Goal: Task Accomplishment & Management: Manage account settings

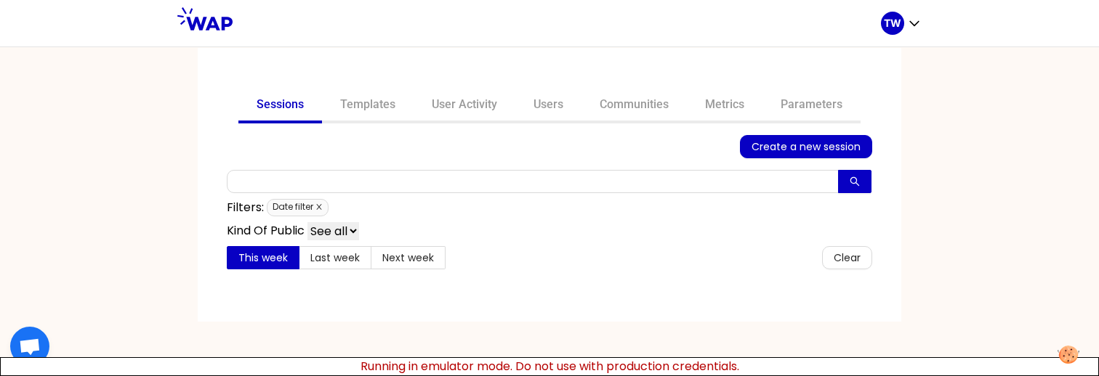
click at [320, 207] on icon "close" at bounding box center [318, 207] width 5 height 5
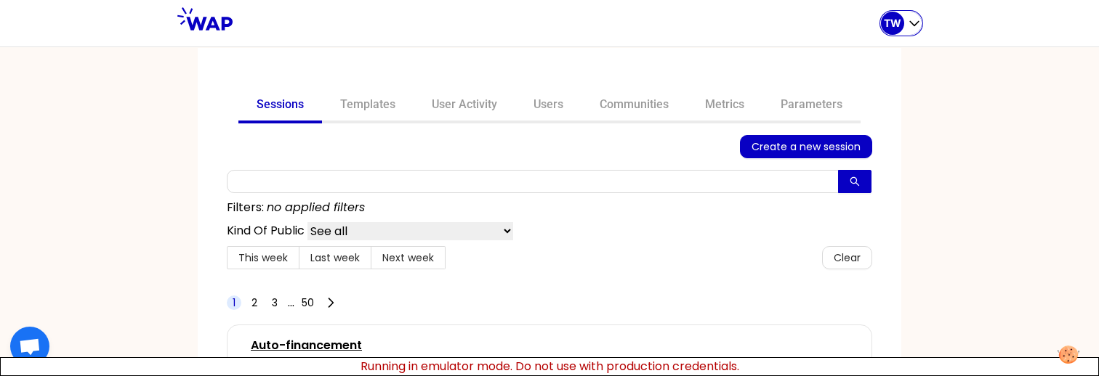
click at [904, 31] on div "TW" at bounding box center [901, 23] width 41 height 23
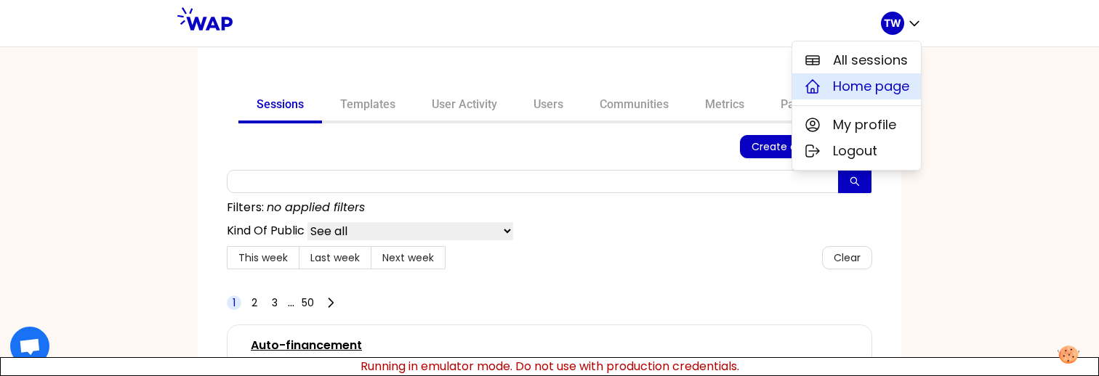
click at [881, 87] on span "Home page" at bounding box center [871, 86] width 76 height 20
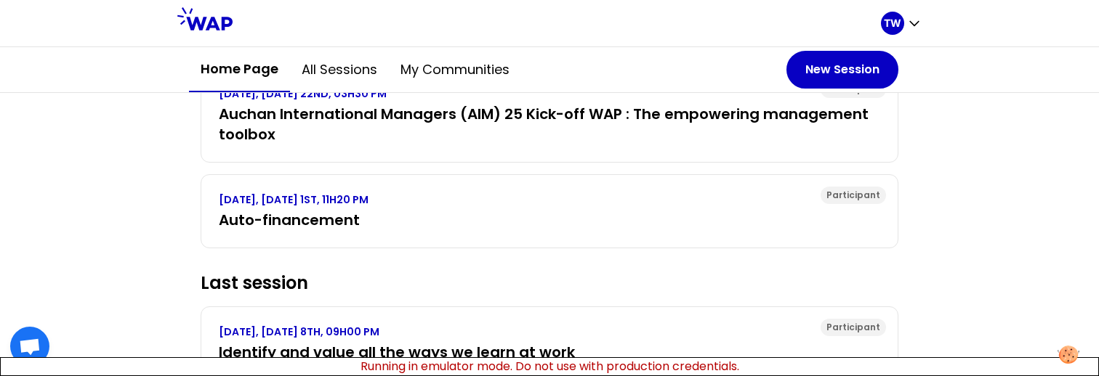
scroll to position [382, 0]
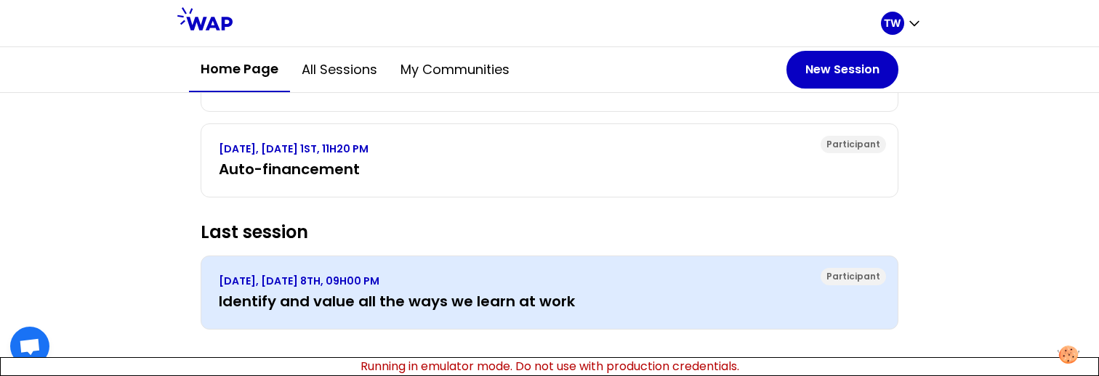
click at [323, 307] on h3 "Identify and value all the ways we learn at work" at bounding box center [549, 301] width 661 height 20
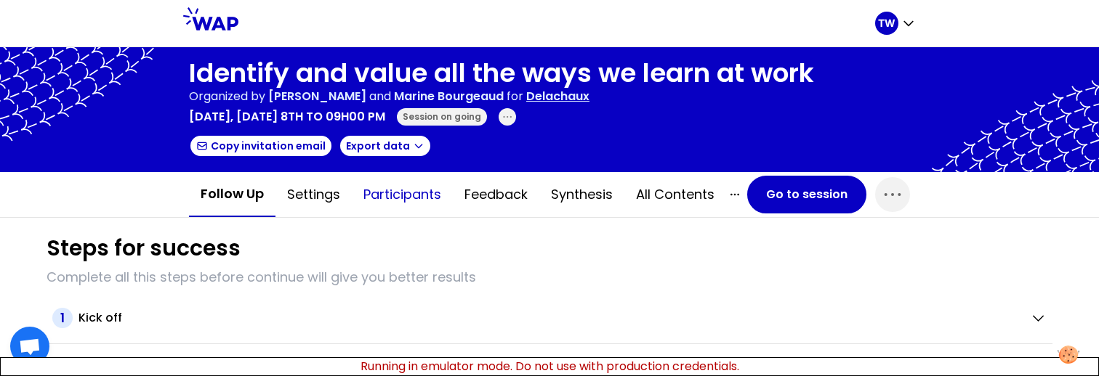
click at [400, 207] on button "Participants" at bounding box center [402, 195] width 101 height 44
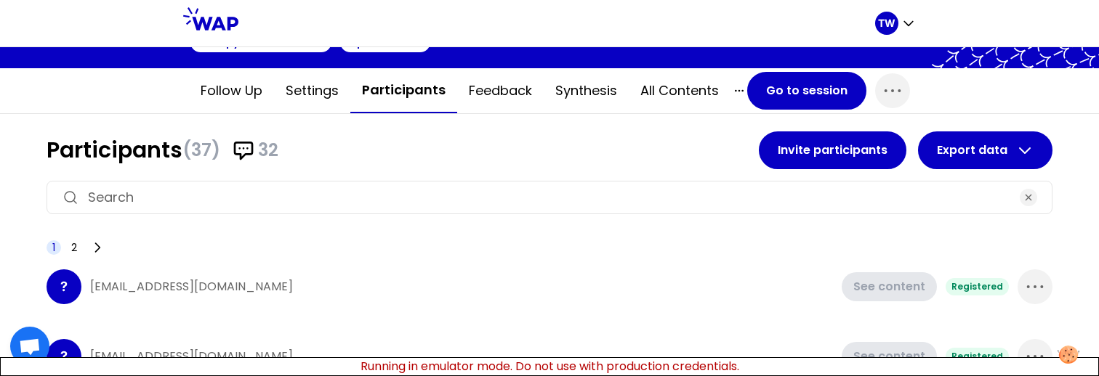
scroll to position [143, 0]
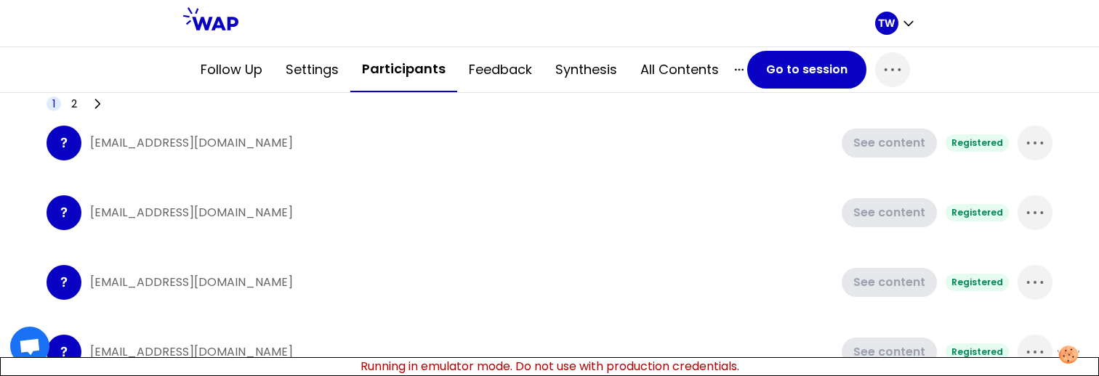
scroll to position [250, 0]
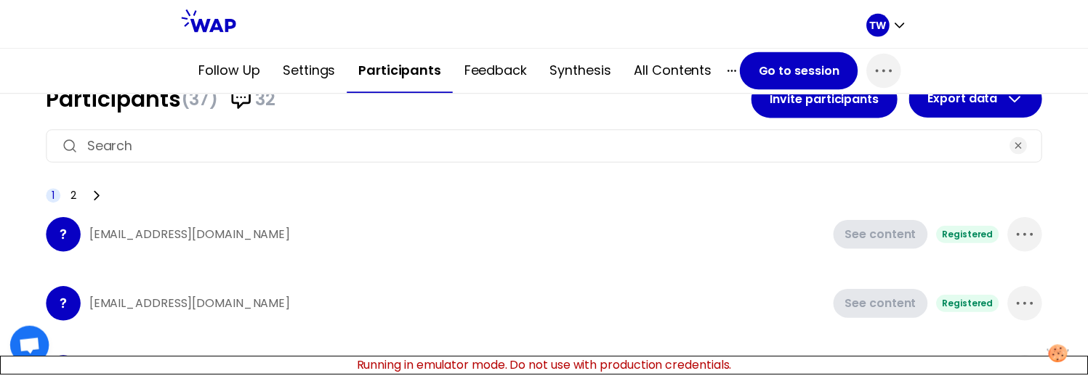
scroll to position [160, 0]
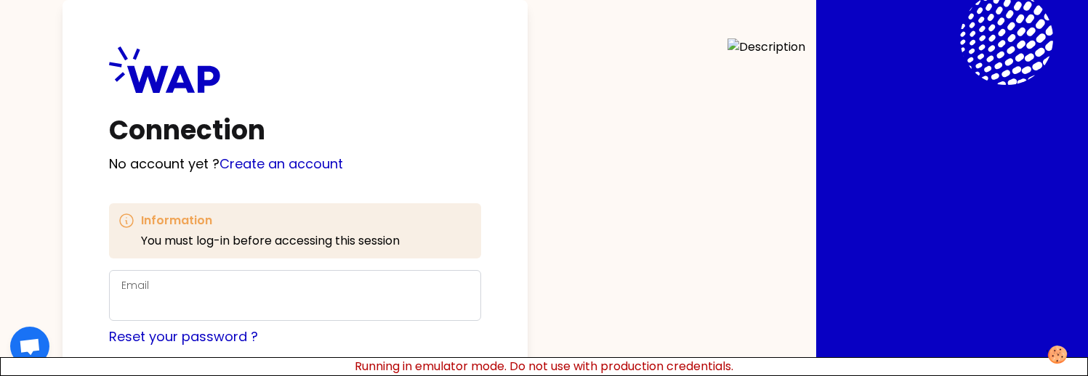
click at [336, 285] on div "Email" at bounding box center [294, 296] width 347 height 38
click at [319, 304] on input "Email" at bounding box center [294, 304] width 347 height 20
click at [286, 308] on input "Email" at bounding box center [294, 304] width 347 height 20
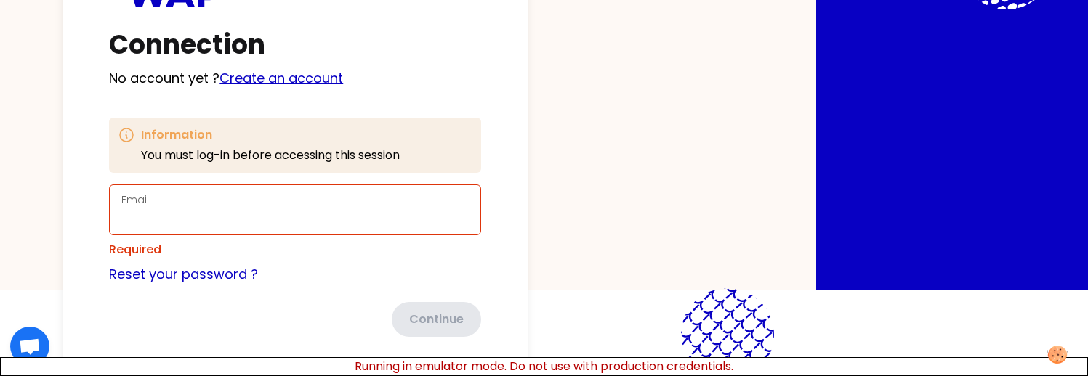
scroll to position [93, 0]
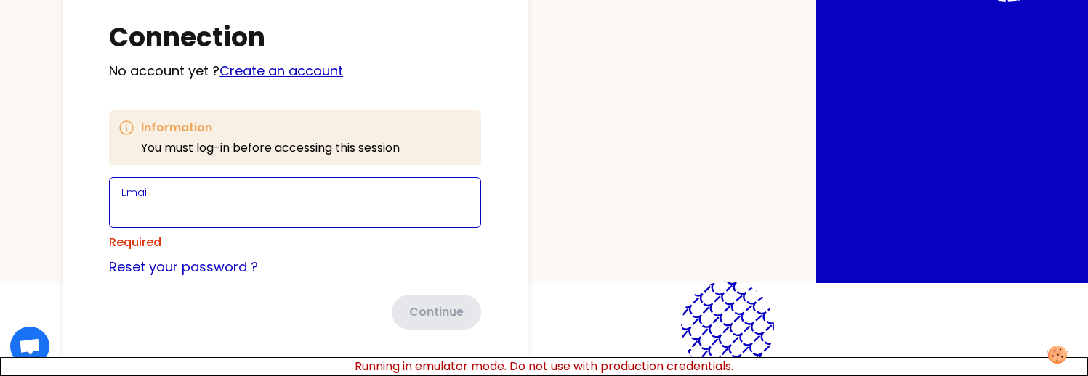
type input "[EMAIL_ADDRESS][DOMAIN_NAME]"
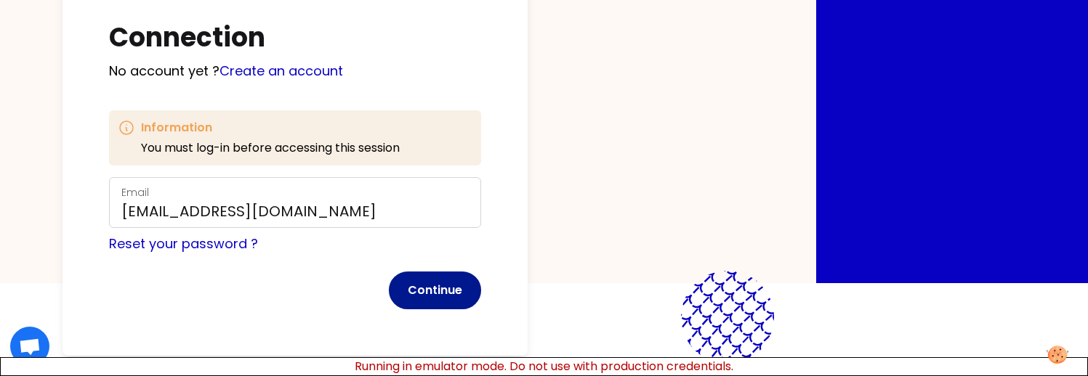
click at [467, 276] on button "Continue" at bounding box center [435, 291] width 92 height 38
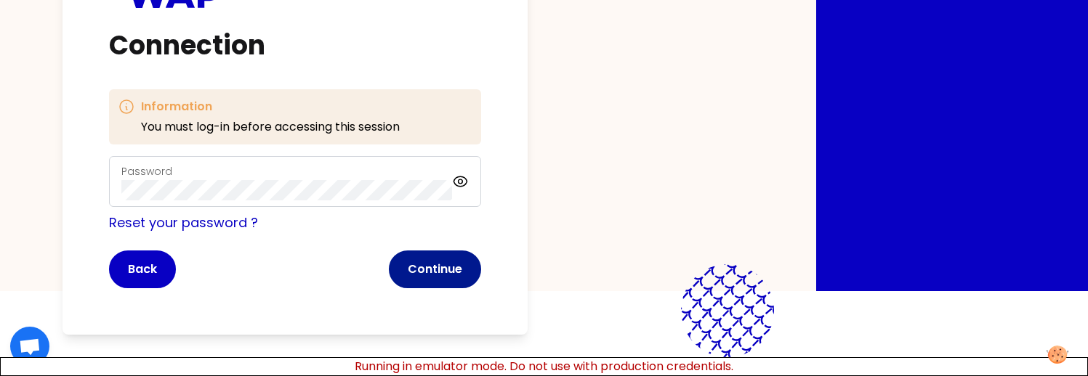
click at [414, 265] on button "Continue" at bounding box center [435, 270] width 92 height 38
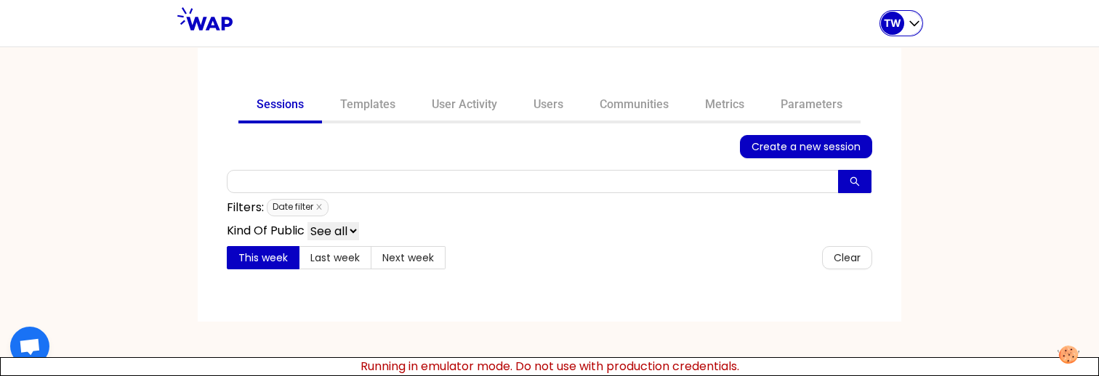
click at [913, 29] on icon "button" at bounding box center [914, 23] width 15 height 15
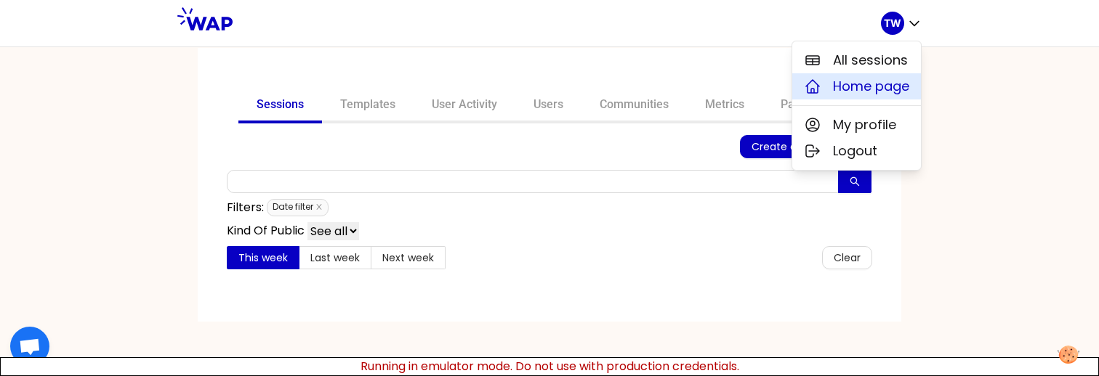
click at [870, 96] on span "Home page" at bounding box center [871, 86] width 76 height 20
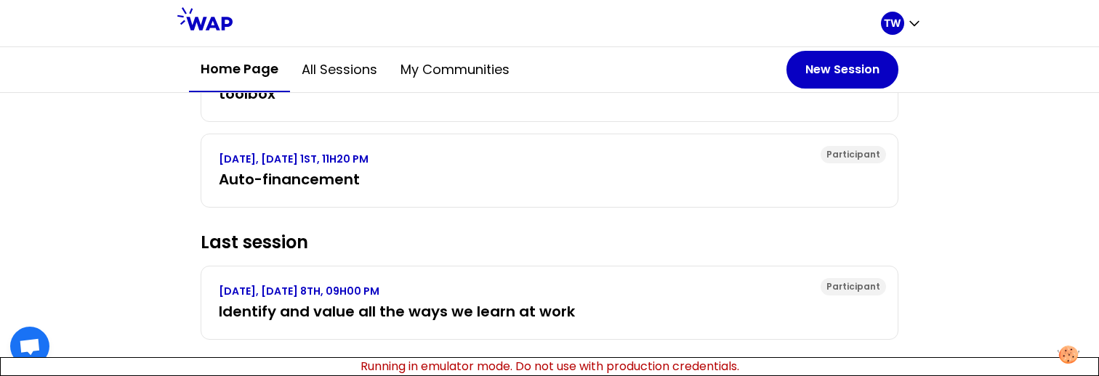
scroll to position [382, 0]
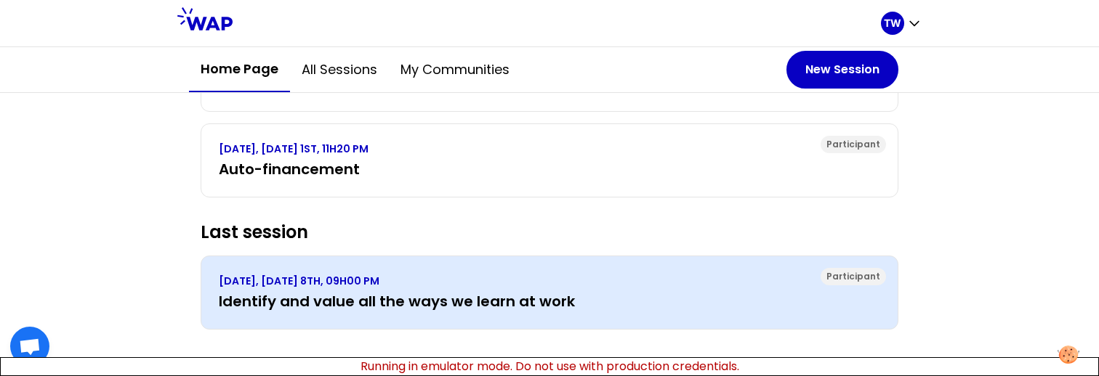
click at [410, 283] on p "JULY 2025, TUESDAY 8TH, 09H00 PM" at bounding box center [549, 281] width 661 height 15
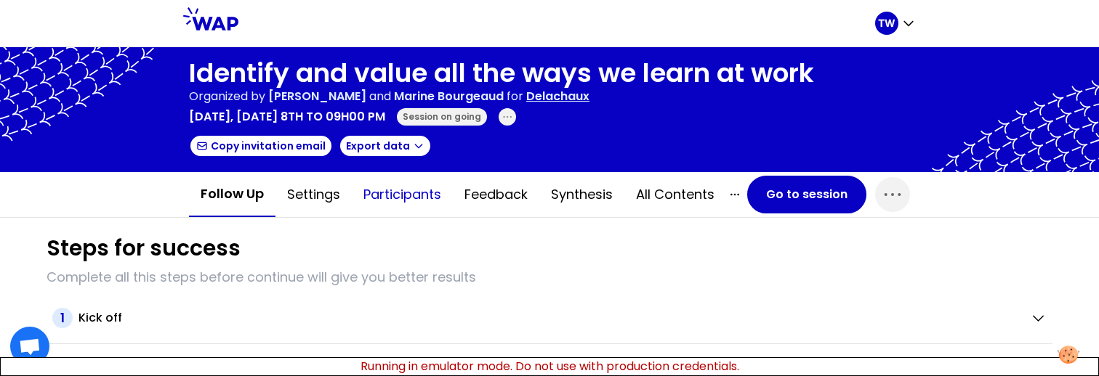
click at [398, 201] on button "Participants" at bounding box center [402, 195] width 101 height 44
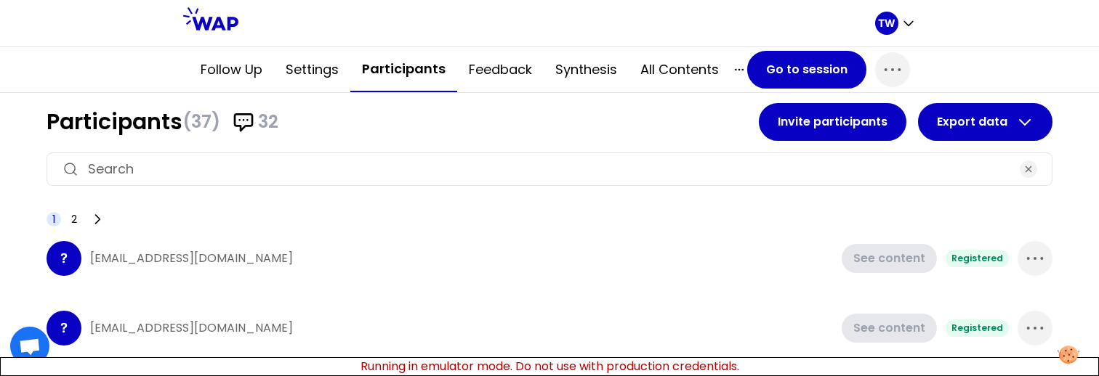
scroll to position [127, 0]
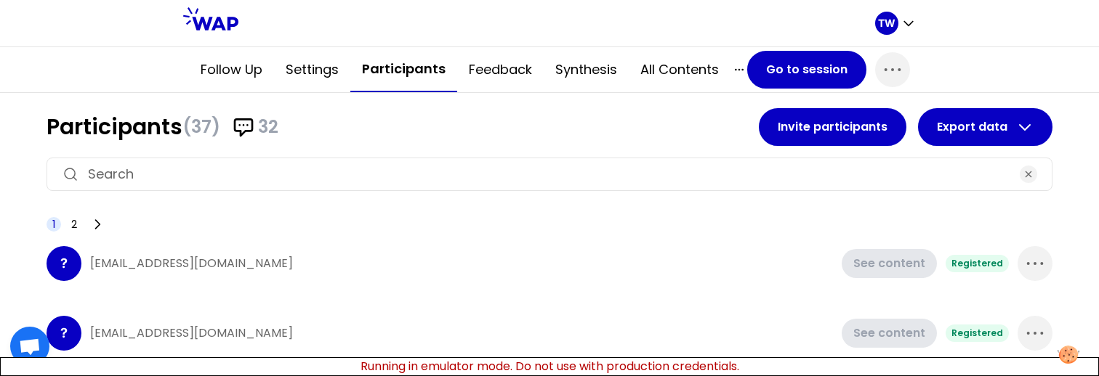
click at [236, 253] on div "? t.wagner66250@gmail.com See content Registered" at bounding box center [550, 264] width 1006 height 58
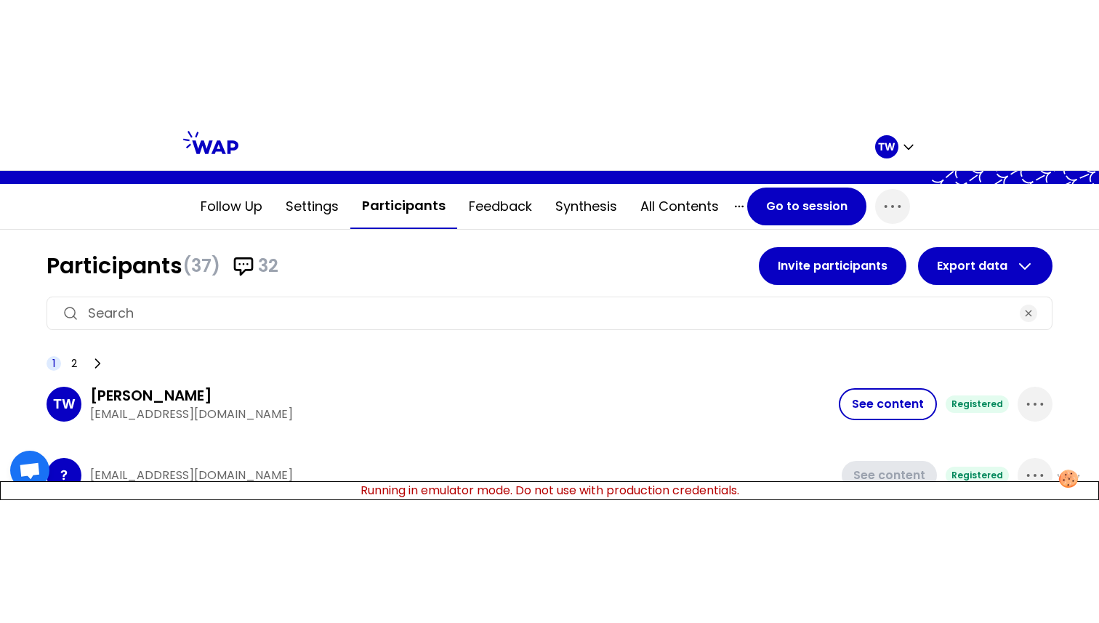
scroll to position [142, 0]
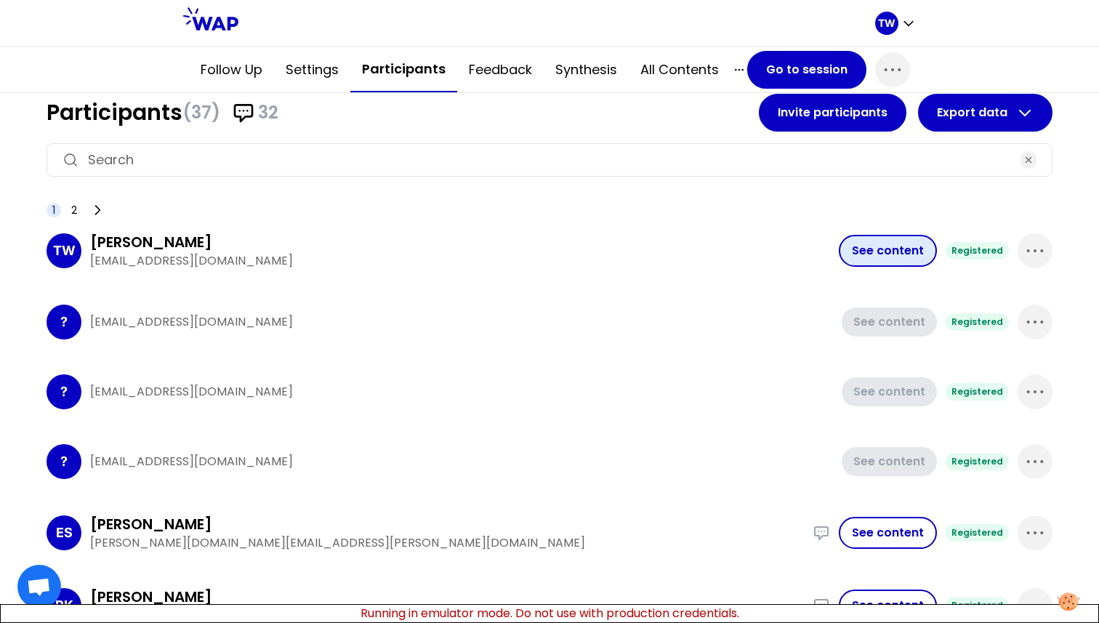
click at [882, 259] on button "See content" at bounding box center [888, 251] width 98 height 32
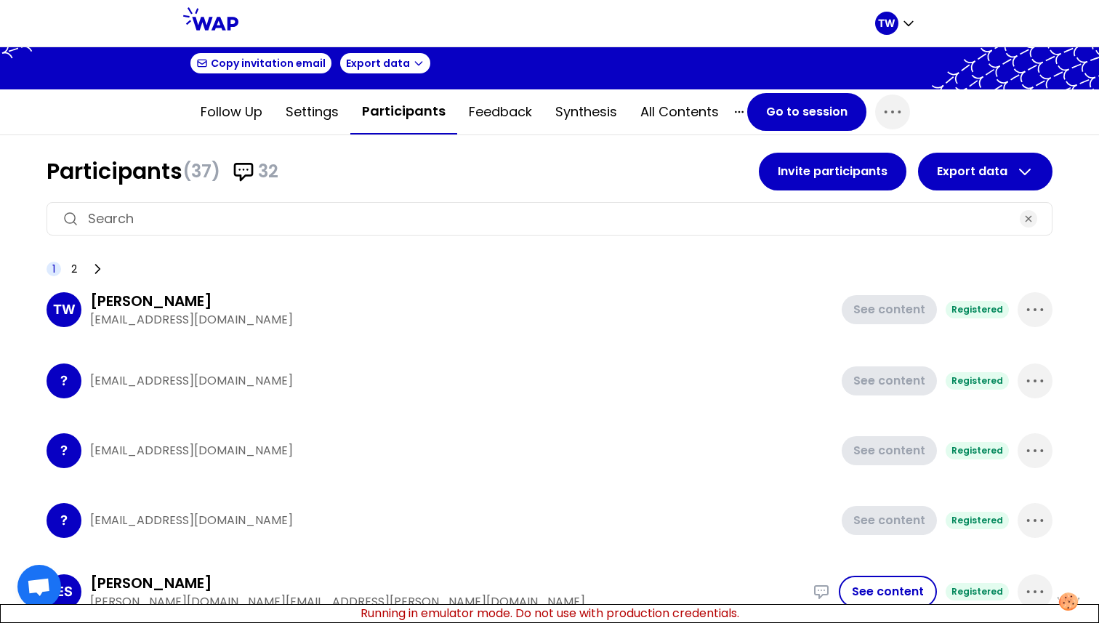
scroll to position [126, 0]
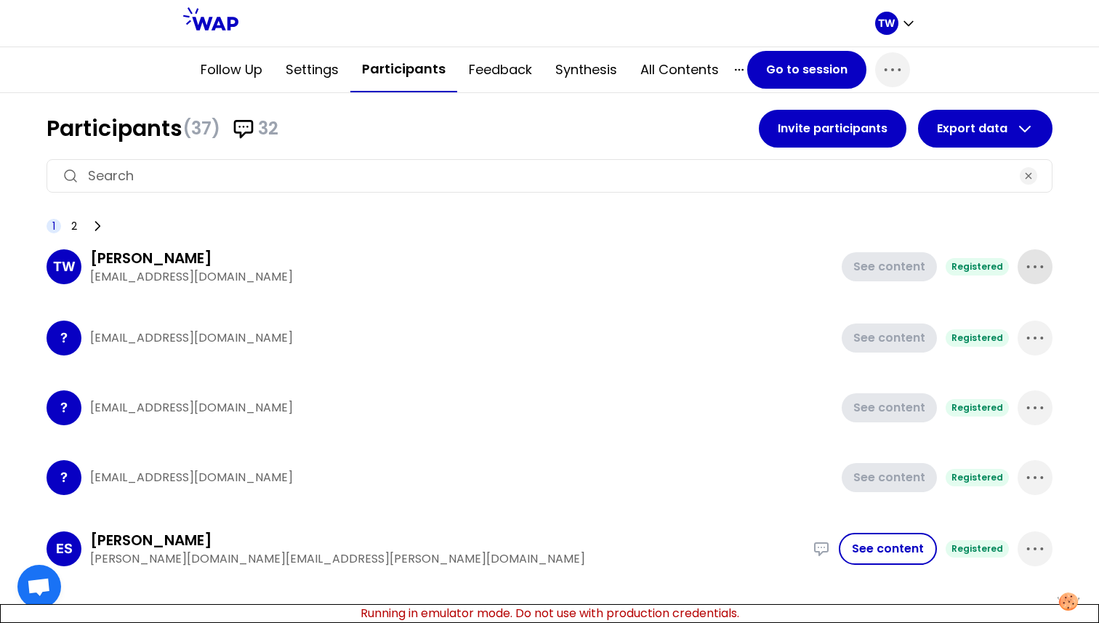
click at [1036, 273] on span "button" at bounding box center [1035, 266] width 35 height 35
click at [754, 311] on div "? test14@gmail.com See content Registered" at bounding box center [550, 338] width 1006 height 58
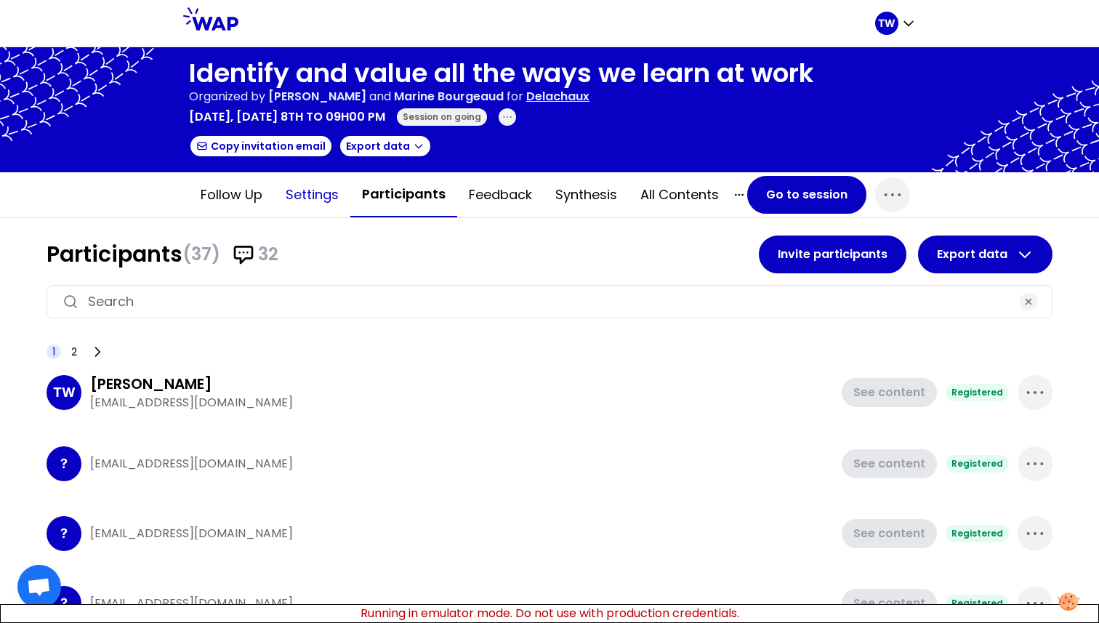
click at [292, 206] on button "Settings" at bounding box center [312, 195] width 76 height 44
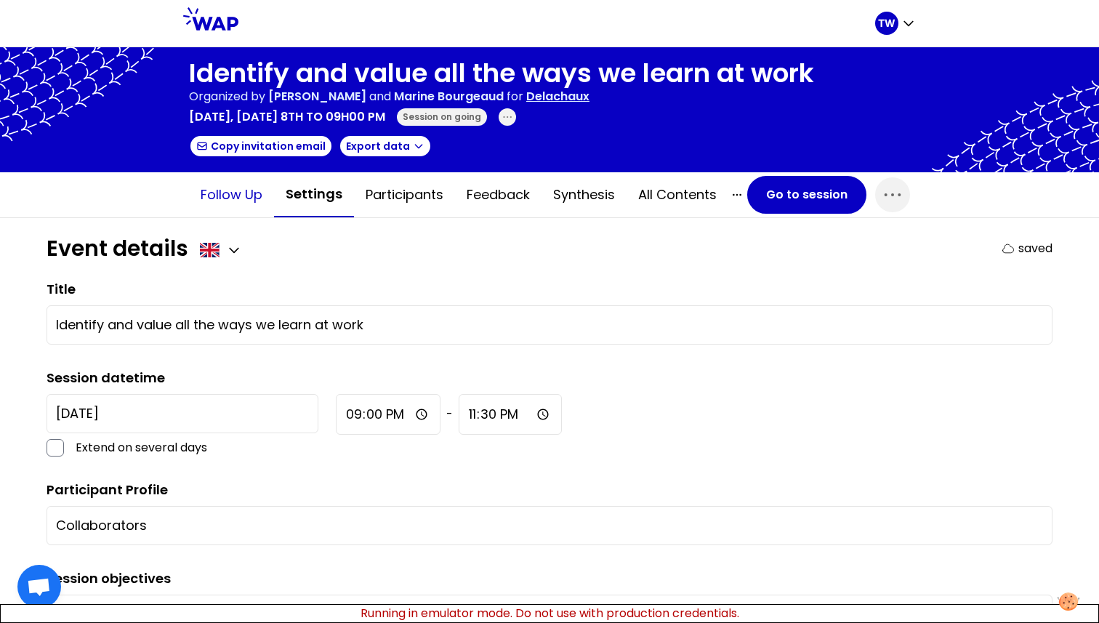
click at [232, 202] on button "Follow up" at bounding box center [231, 195] width 85 height 44
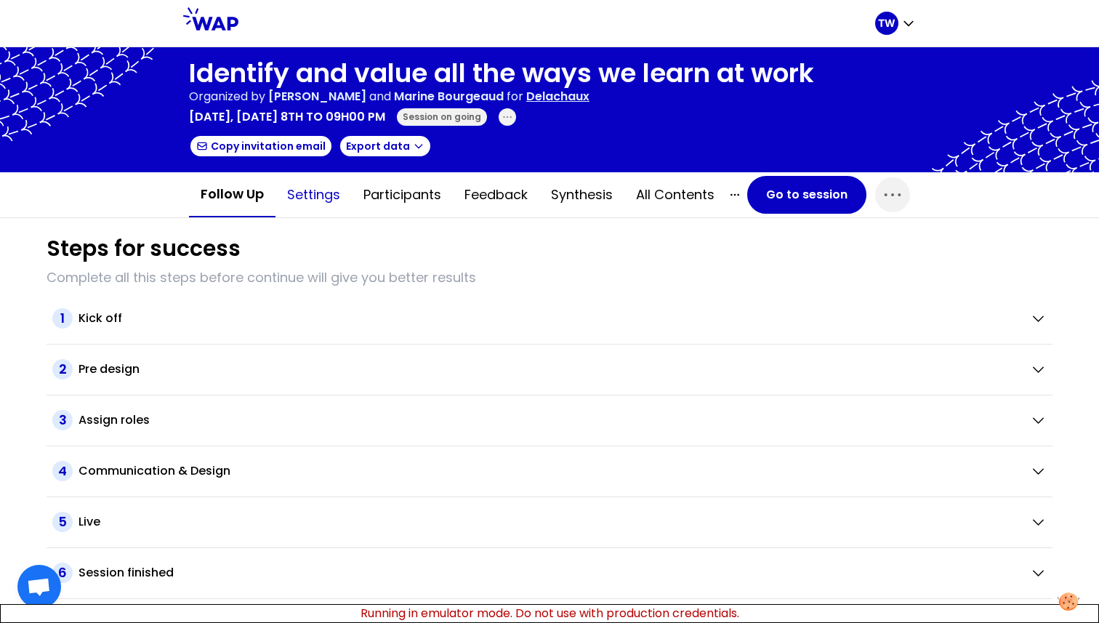
click at [322, 212] on button "Settings" at bounding box center [313, 195] width 76 height 44
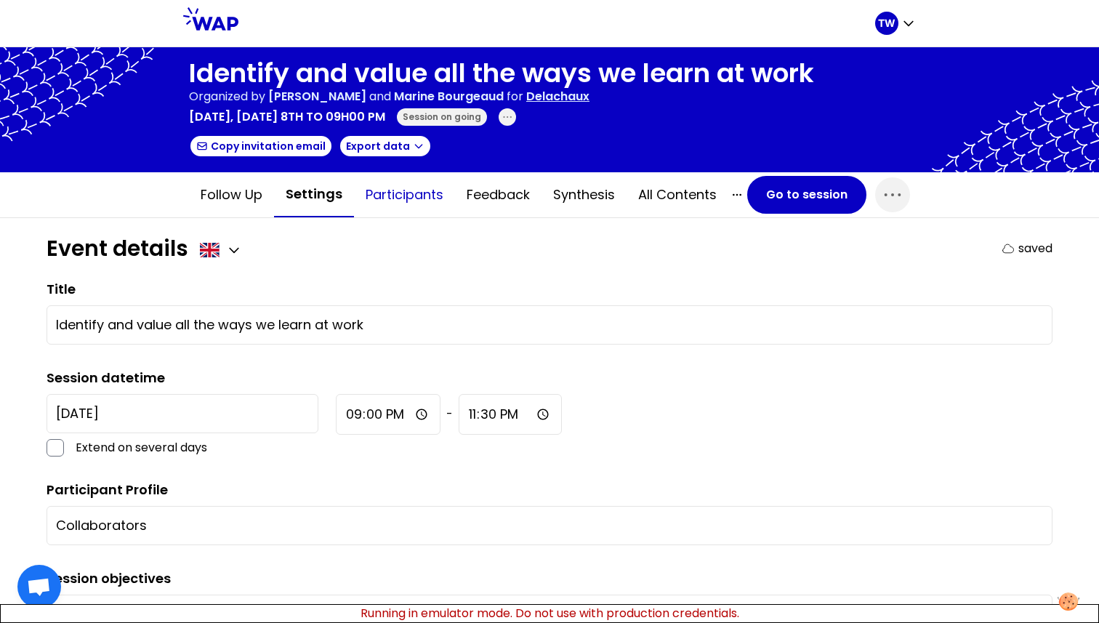
click at [397, 209] on button "Participants" at bounding box center [404, 195] width 101 height 44
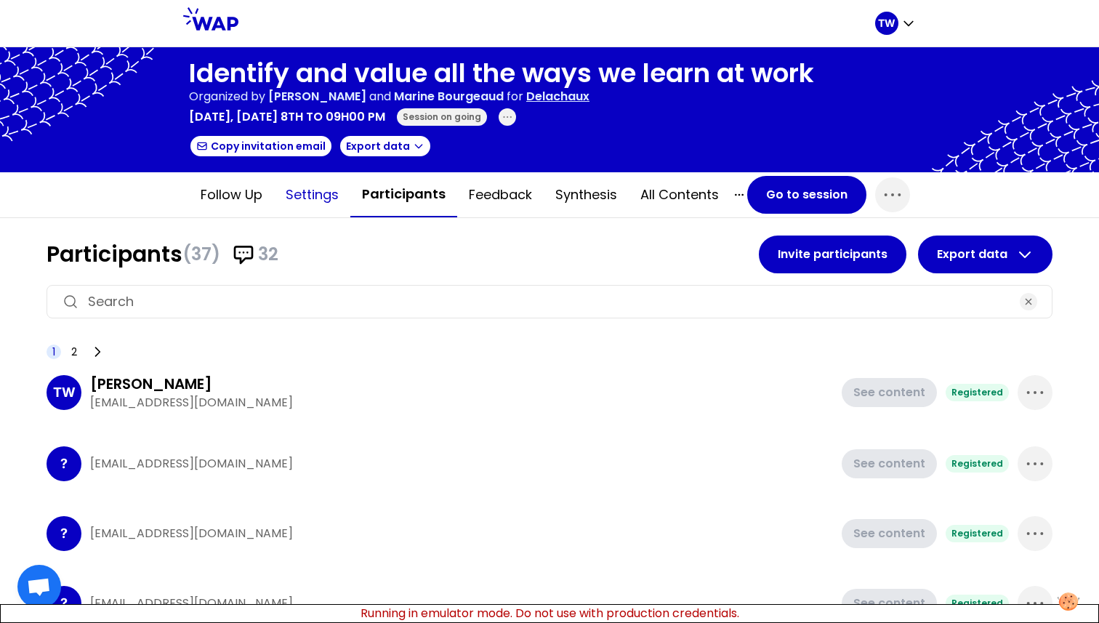
click at [321, 199] on button "Settings" at bounding box center [312, 195] width 76 height 44
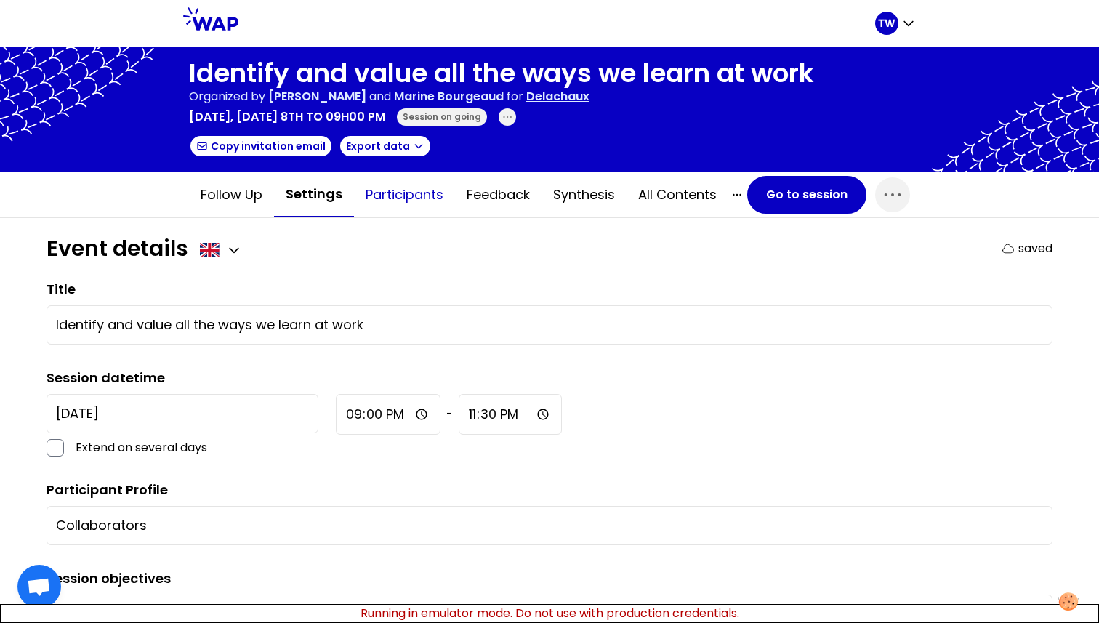
click at [385, 200] on button "Participants" at bounding box center [404, 195] width 101 height 44
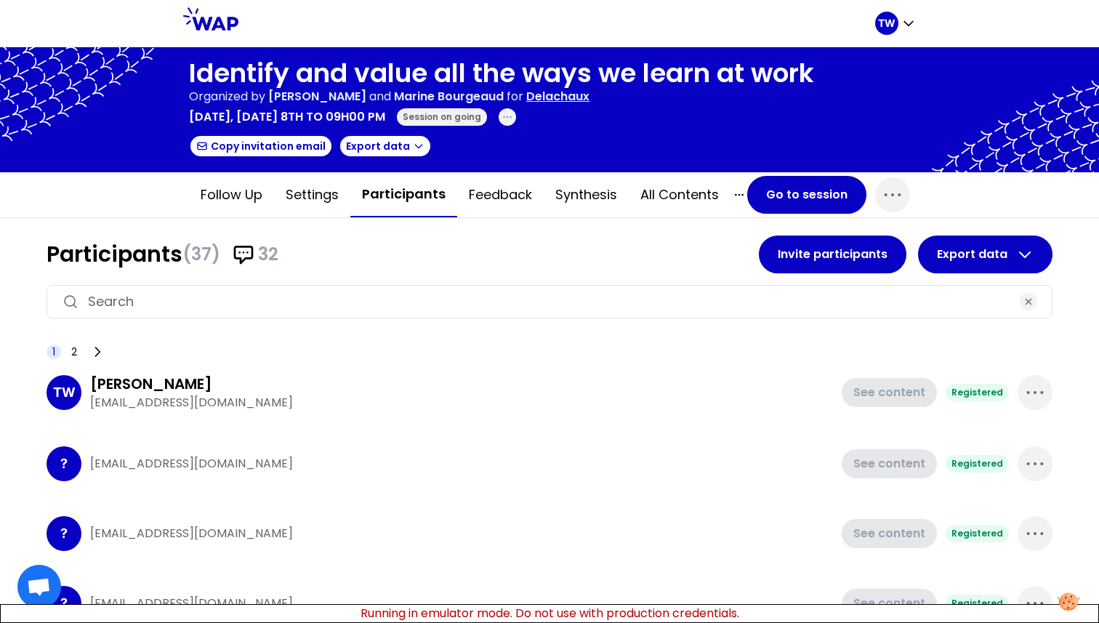
click at [398, 305] on input at bounding box center [549, 301] width 923 height 20
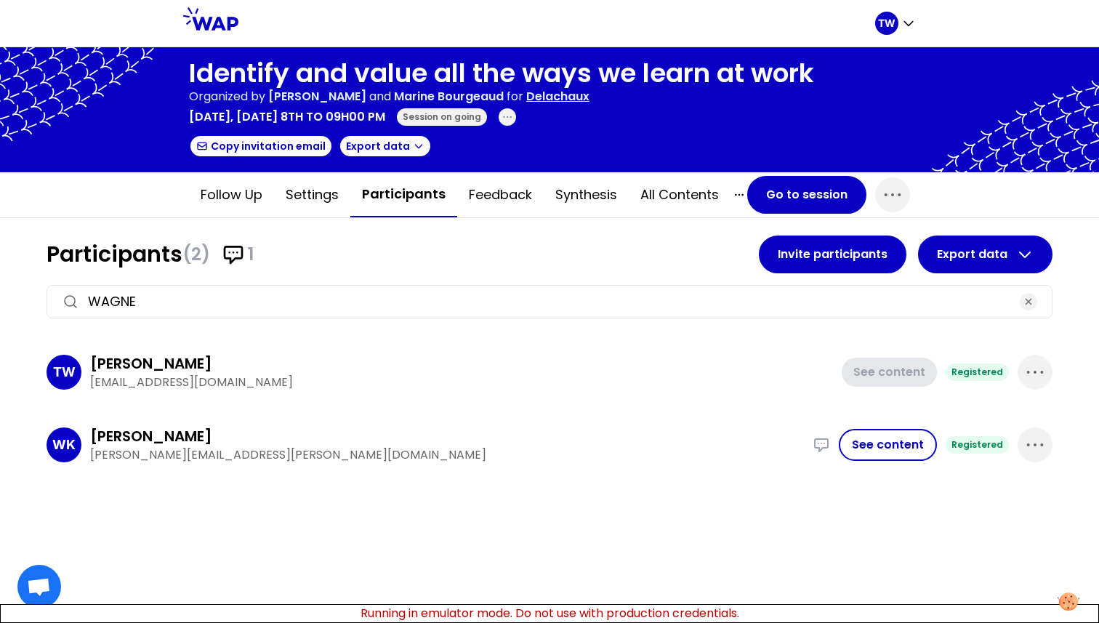
type input "WAGNER"
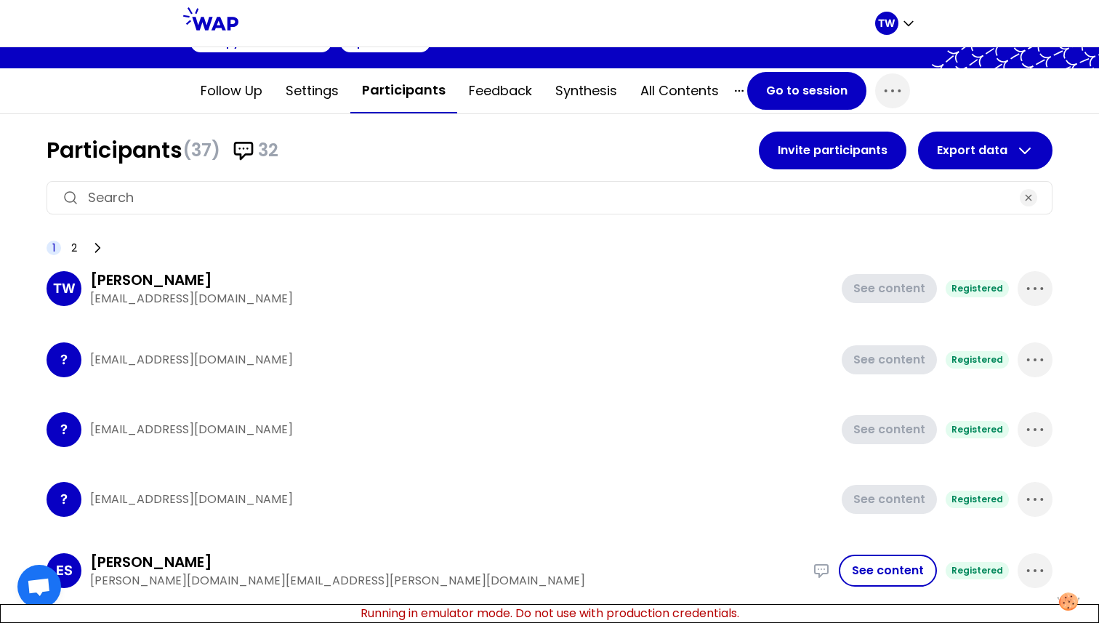
scroll to position [105, 0]
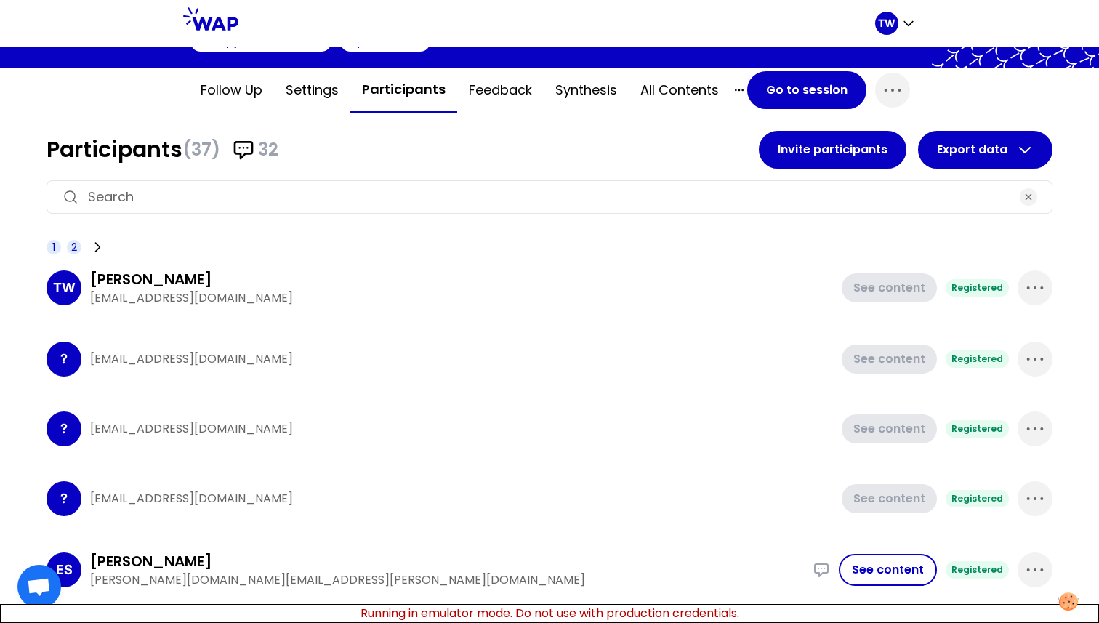
click at [73, 252] on span "2" at bounding box center [74, 247] width 6 height 15
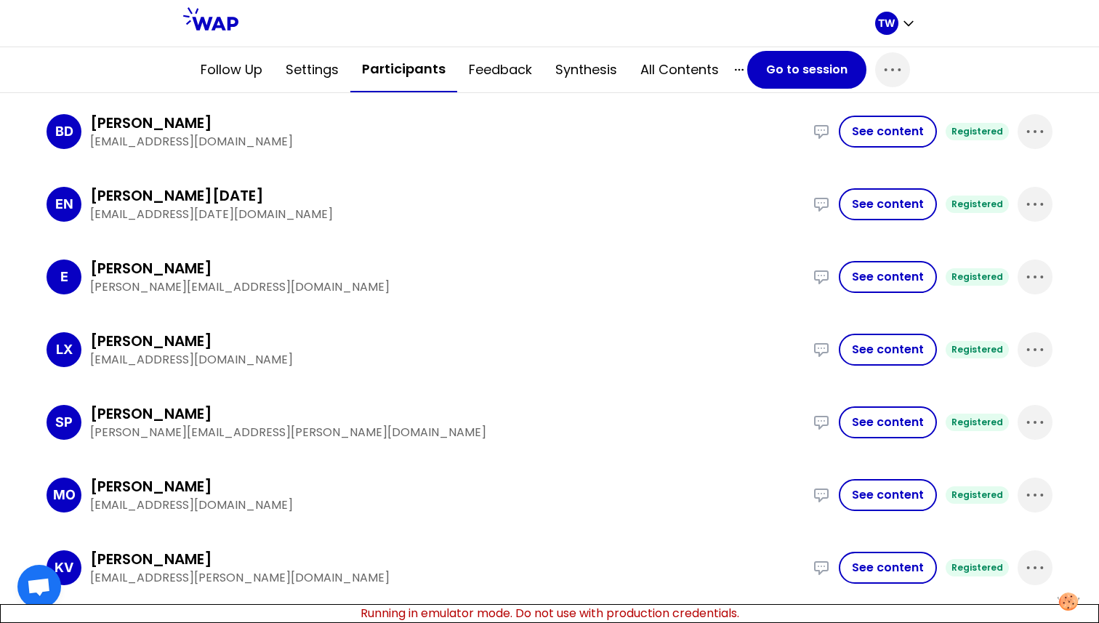
scroll to position [86, 0]
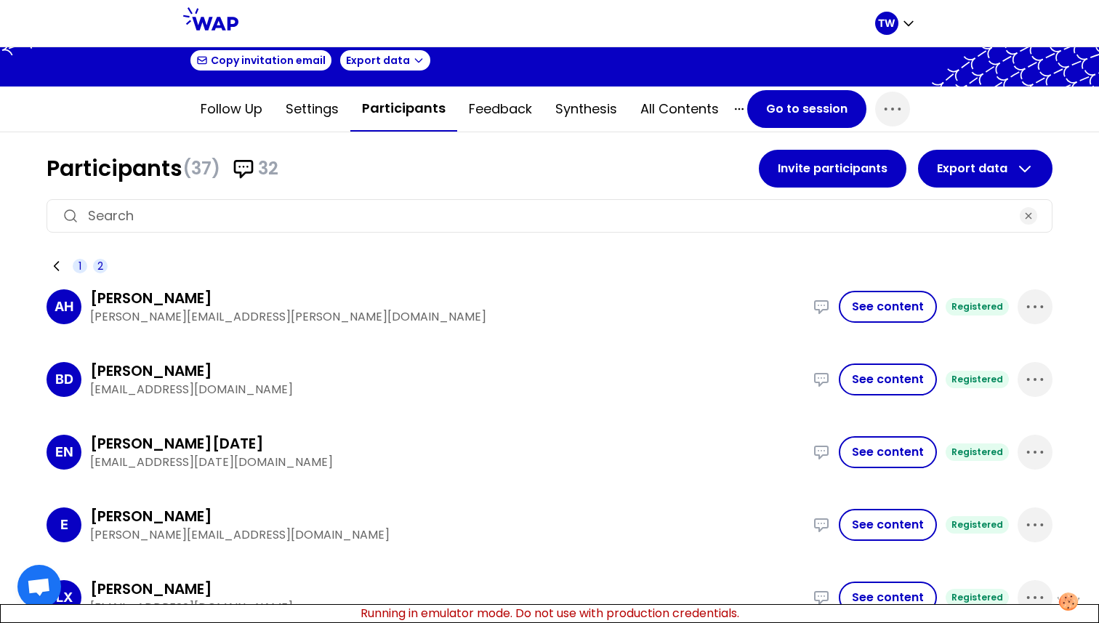
click at [79, 261] on span "1" at bounding box center [79, 266] width 3 height 15
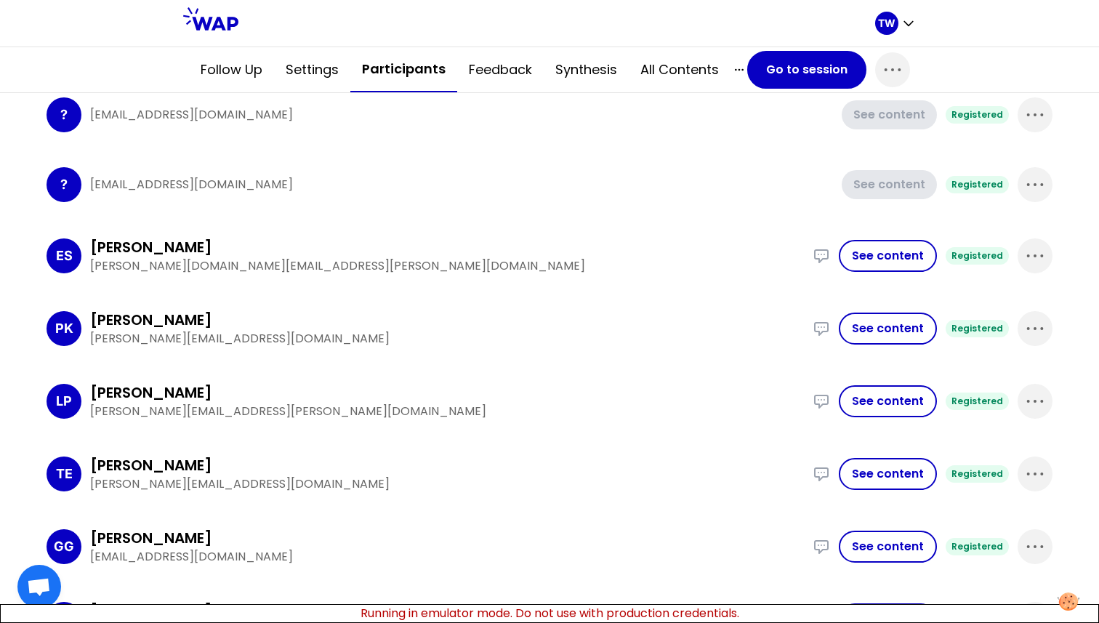
scroll to position [0, 0]
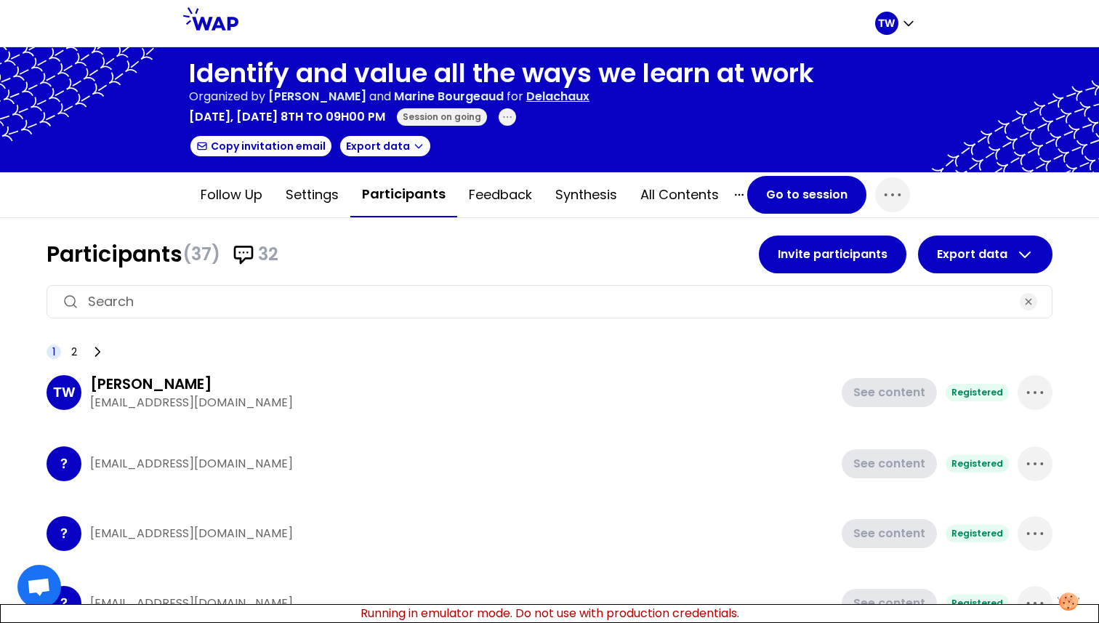
click at [459, 124] on div "Session on going" at bounding box center [442, 116] width 90 height 17
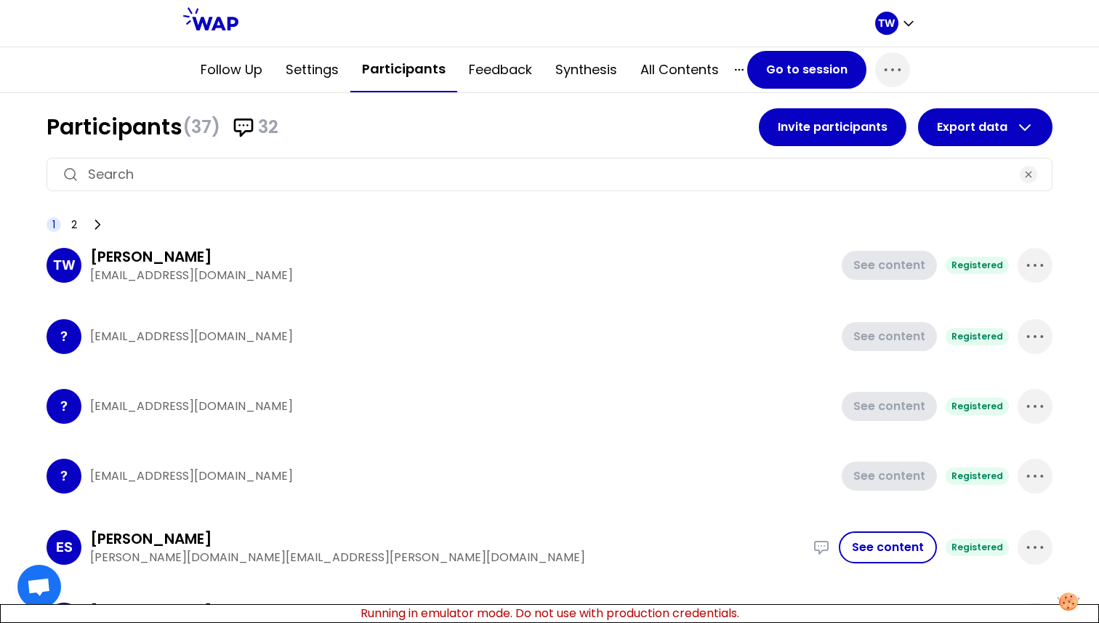
scroll to position [129, 0]
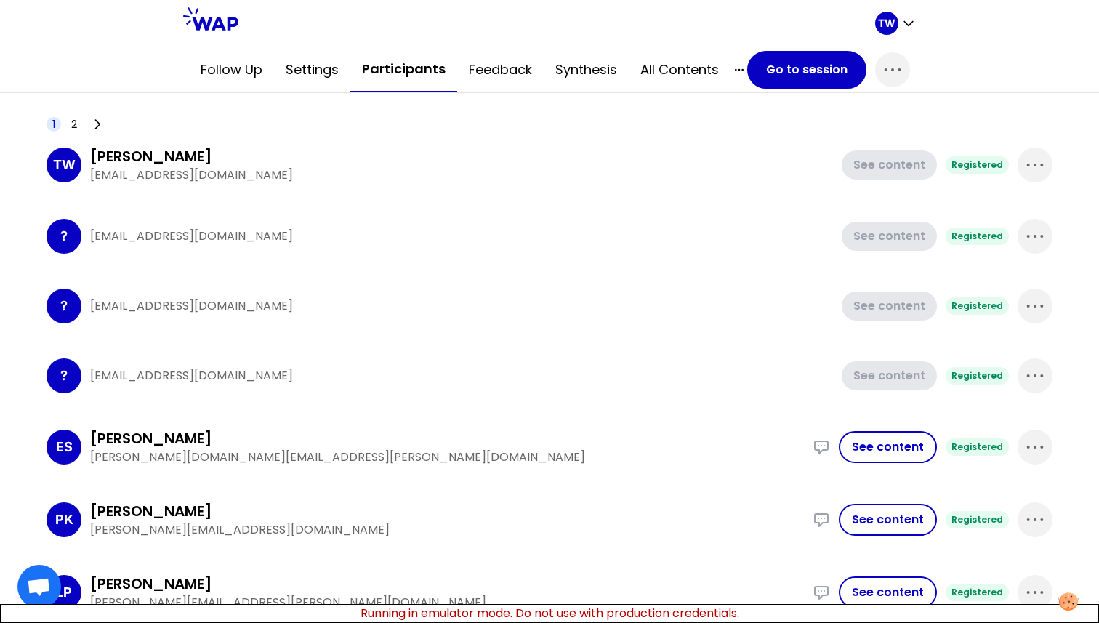
scroll to position [468, 0]
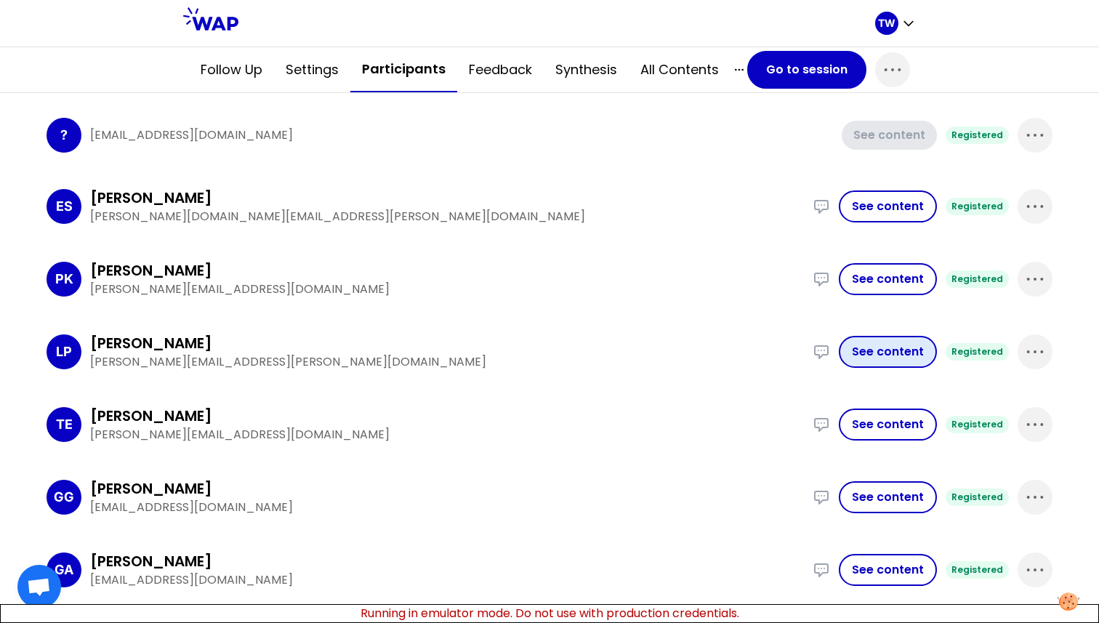
click at [866, 345] on button "See content" at bounding box center [888, 352] width 98 height 32
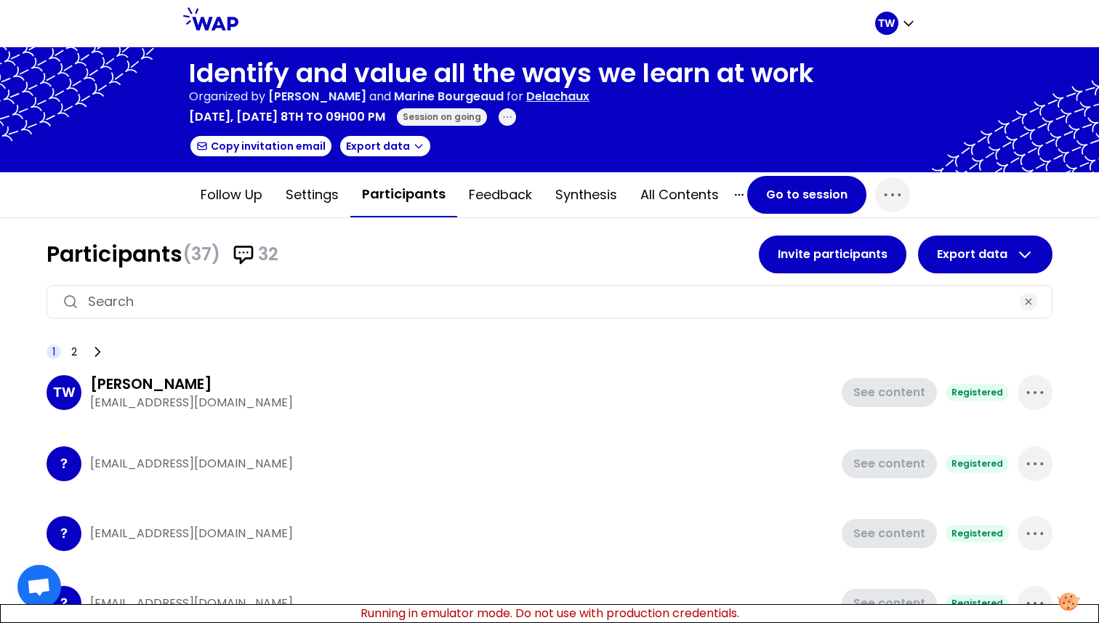
scroll to position [9, 0]
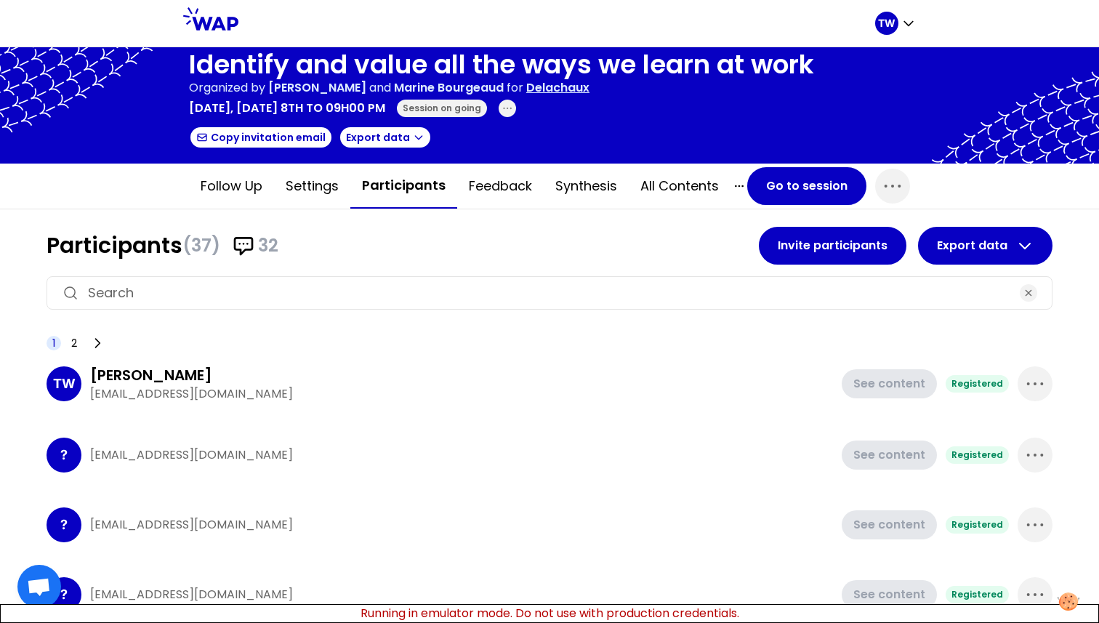
click at [173, 374] on h3 "Tristan WAGNER" at bounding box center [151, 375] width 122 height 20
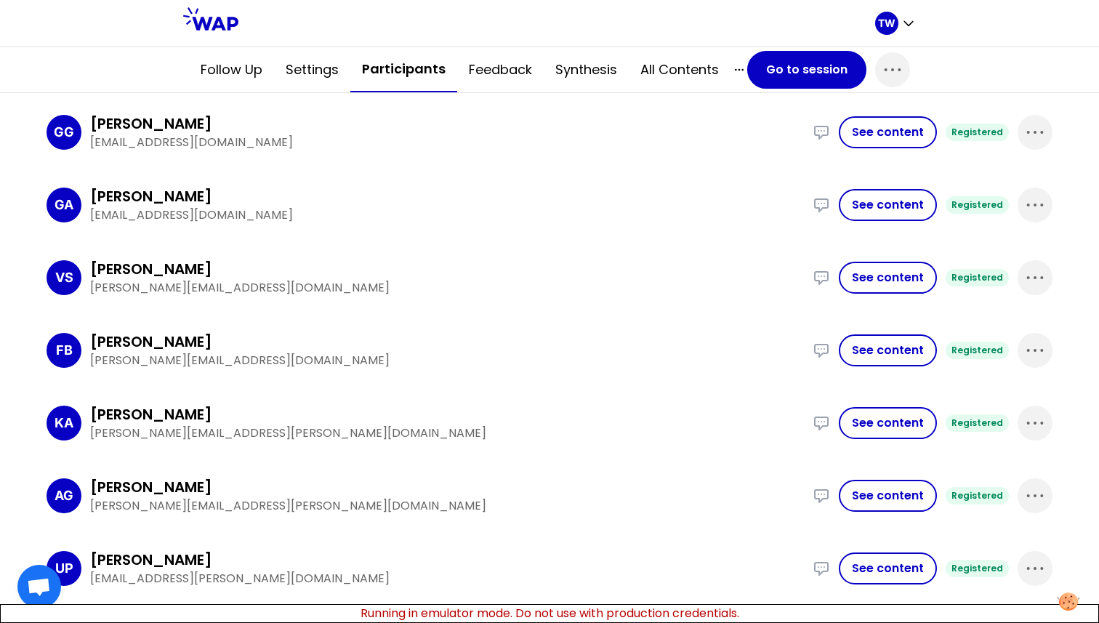
scroll to position [882, 0]
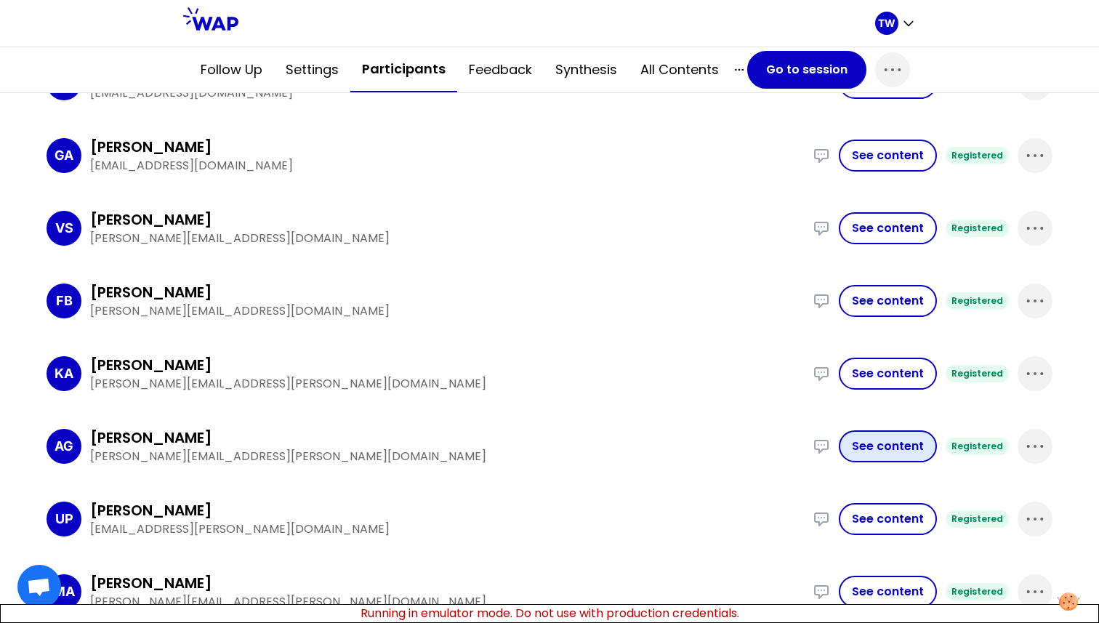
click at [889, 459] on button "See content" at bounding box center [888, 446] width 98 height 32
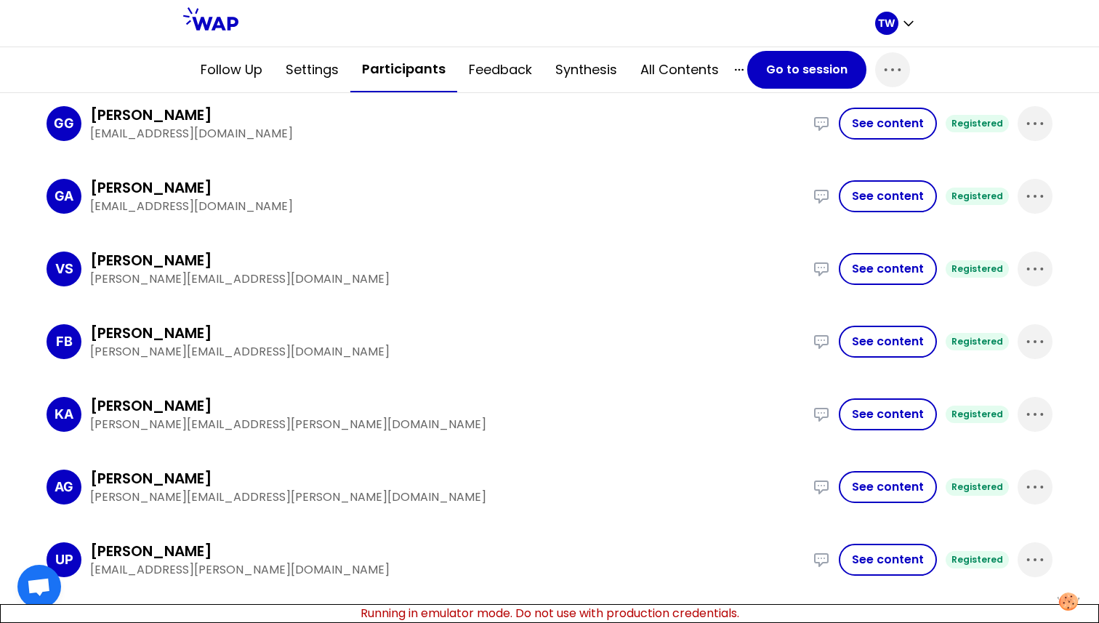
scroll to position [1204, 0]
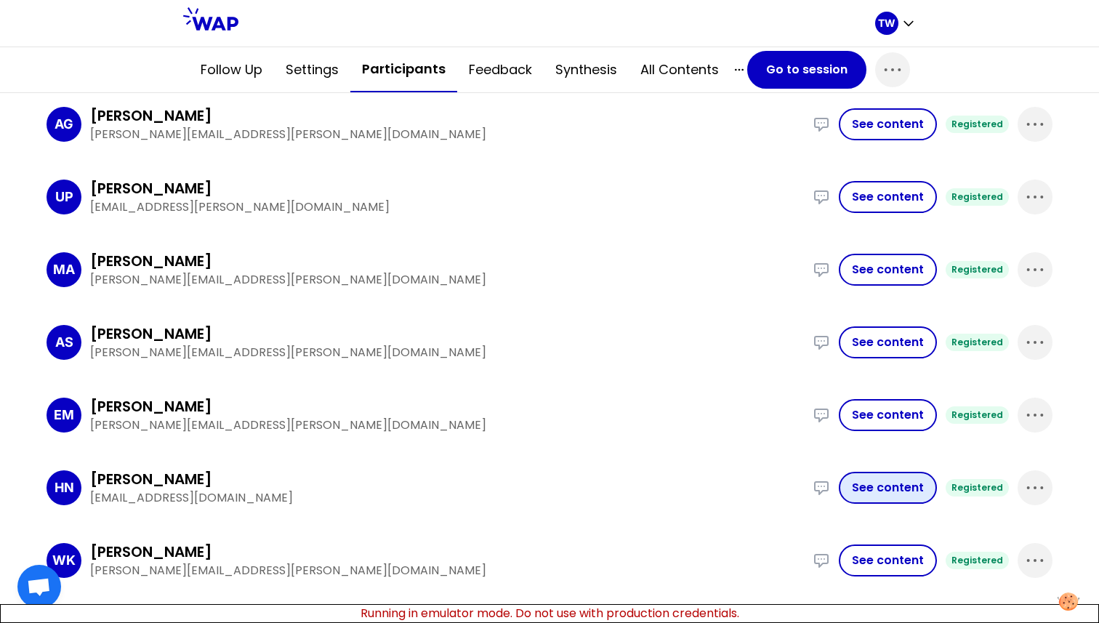
click at [895, 488] on button "See content" at bounding box center [888, 488] width 98 height 32
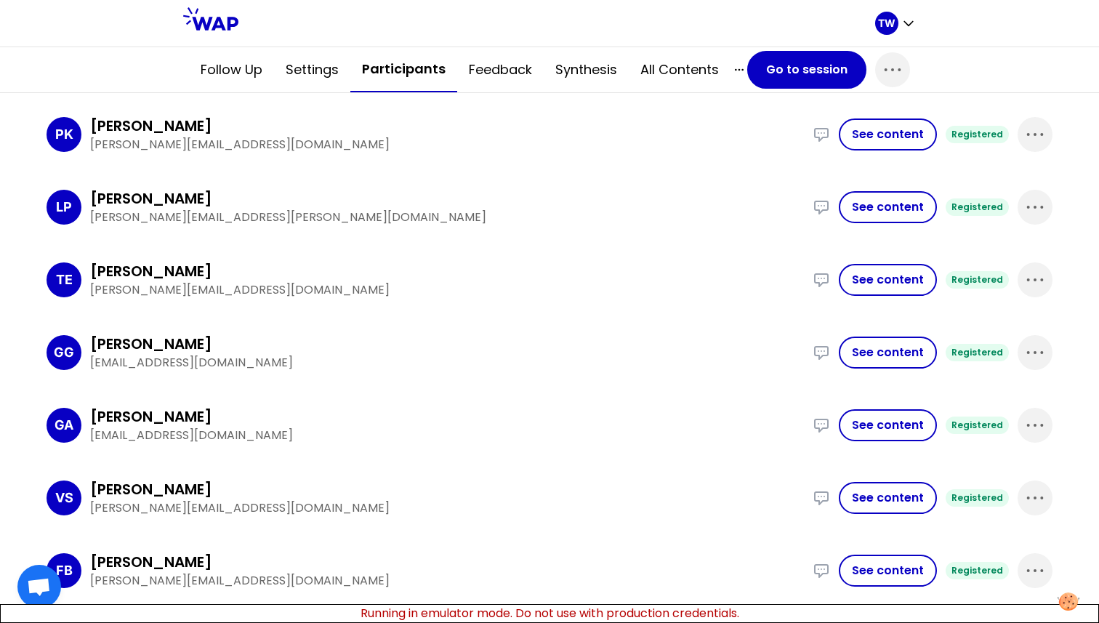
scroll to position [1204, 0]
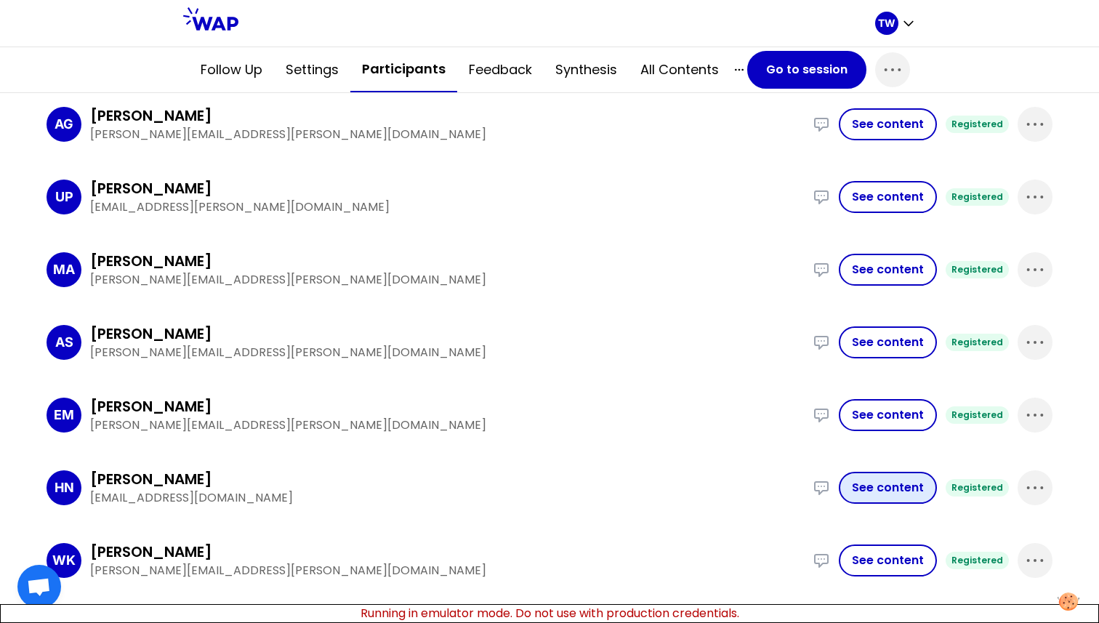
click at [871, 492] on button "See content" at bounding box center [888, 488] width 98 height 32
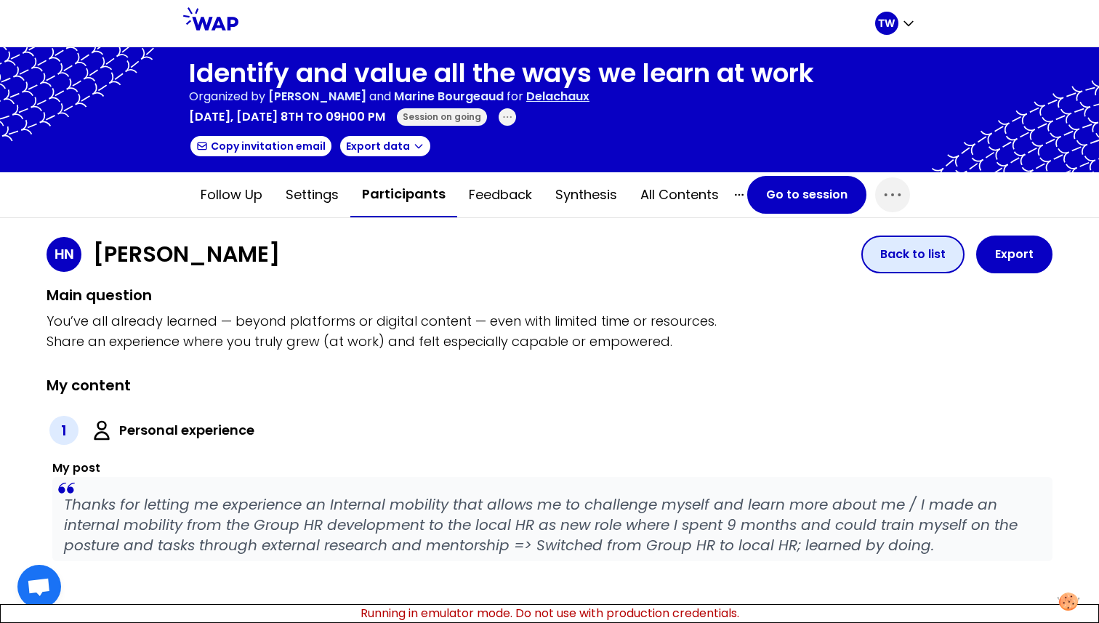
click at [922, 258] on button "Back to list" at bounding box center [912, 254] width 103 height 38
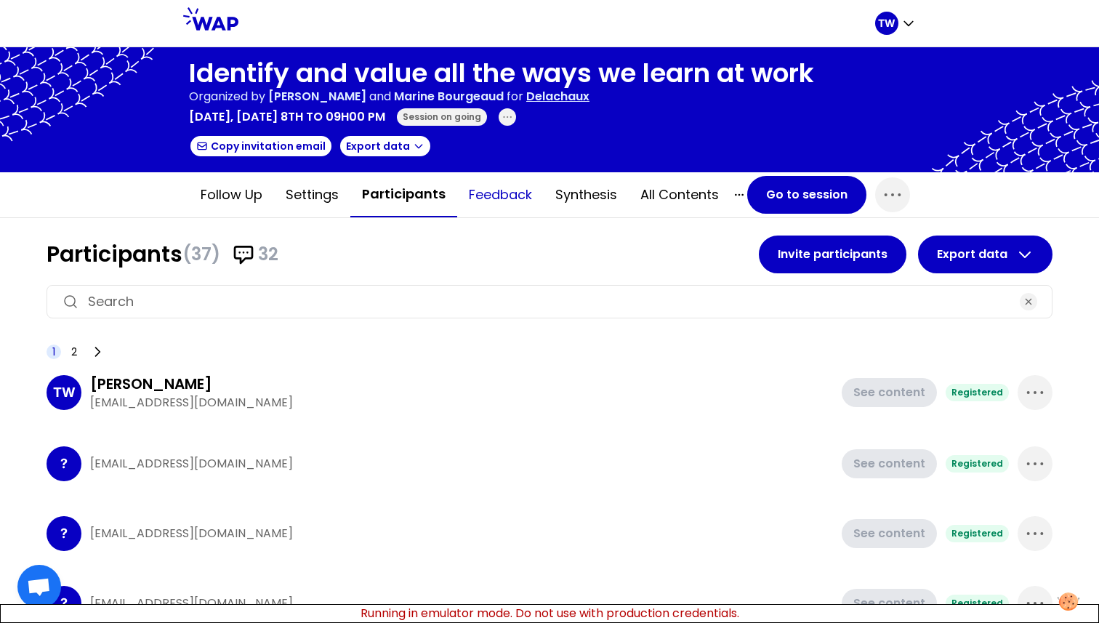
click at [505, 200] on button "Feedback" at bounding box center [500, 195] width 86 height 44
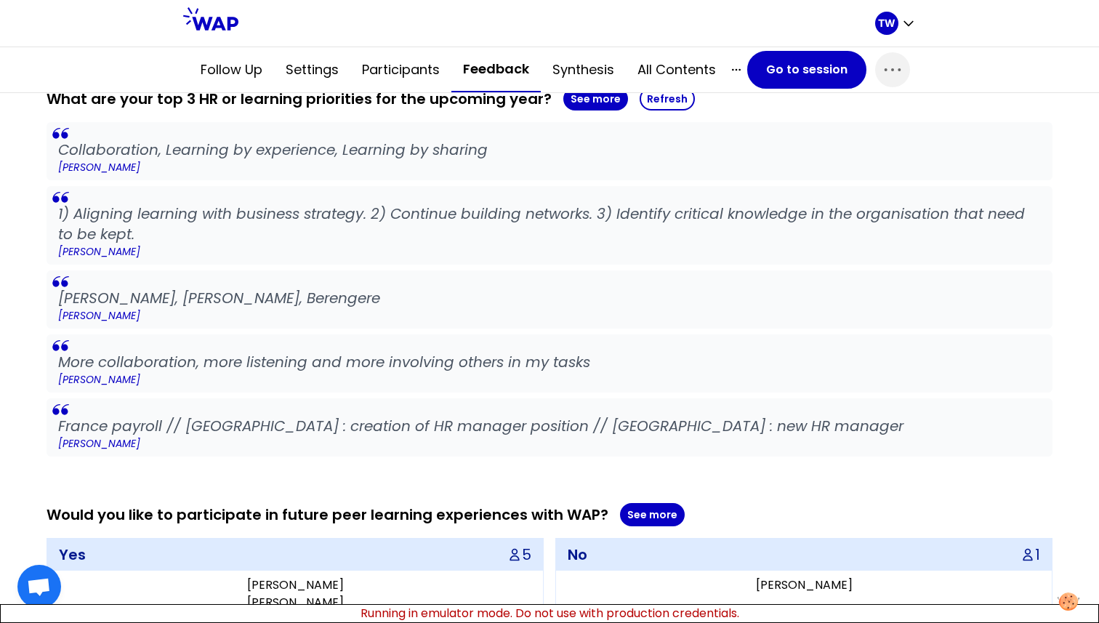
scroll to position [1219, 0]
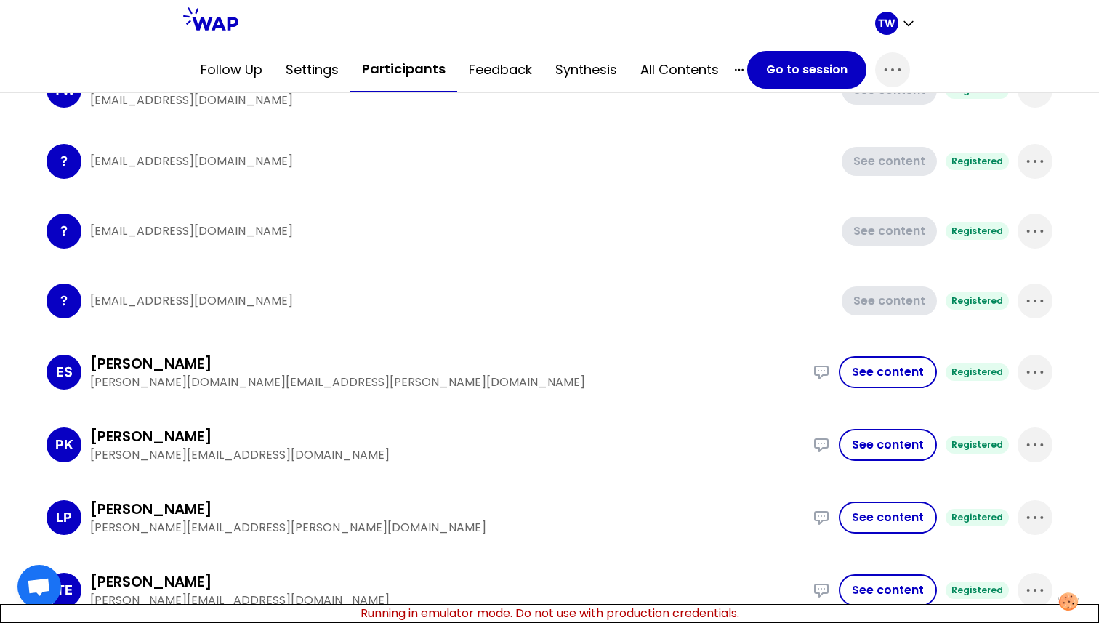
scroll to position [125, 0]
